Goal: Task Accomplishment & Management: Complete application form

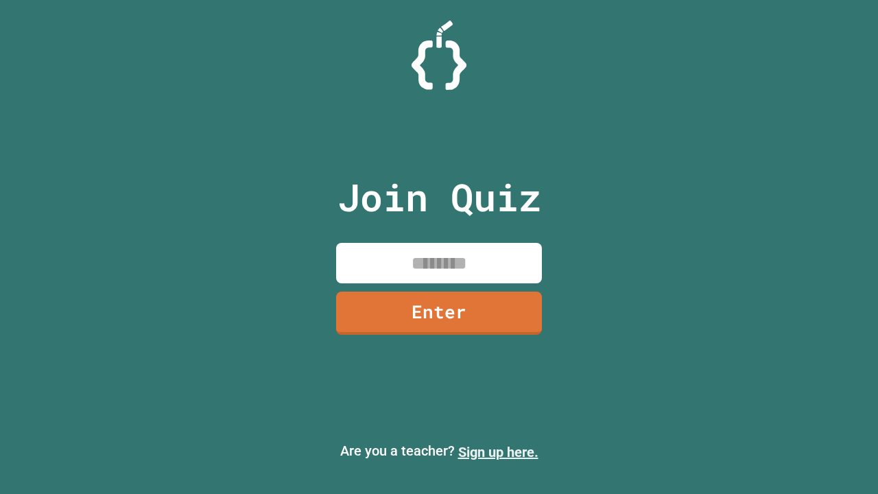
click at [498, 452] on link "Sign up here." at bounding box center [498, 452] width 80 height 16
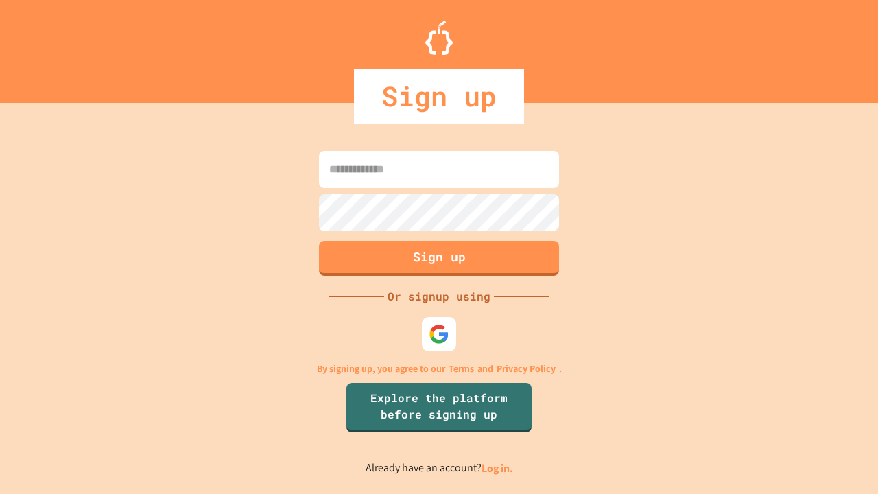
click at [498, 468] on link "Log in." at bounding box center [498, 468] width 32 height 14
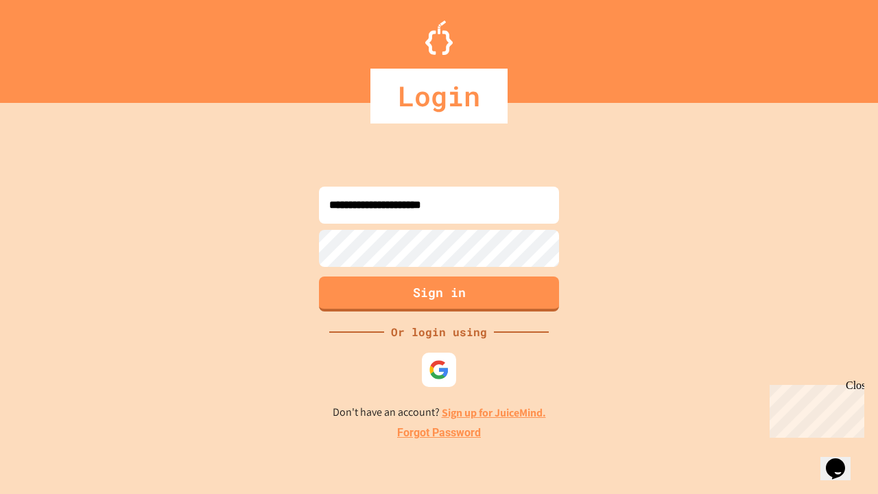
type input "**********"
